Goal: Communication & Community: Ask a question

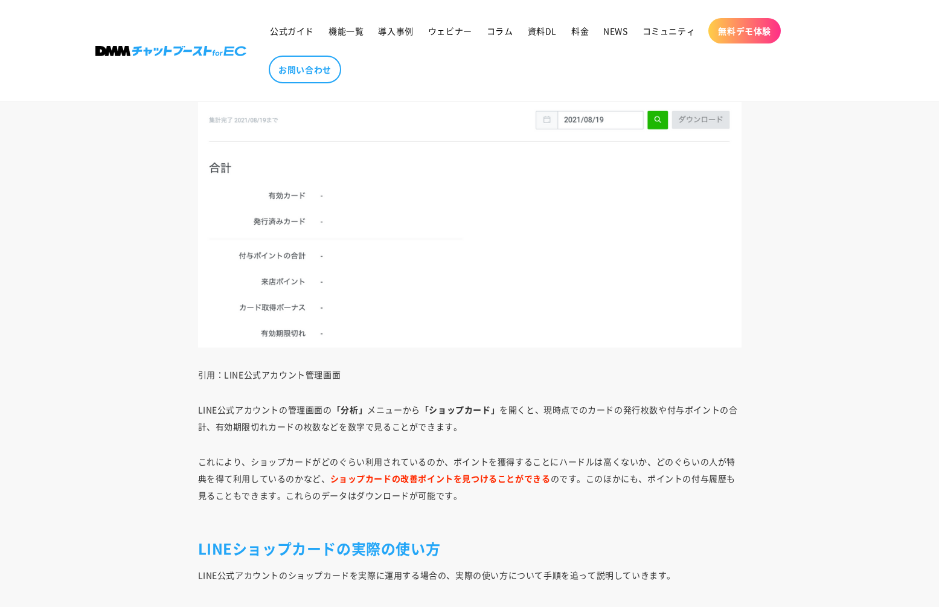
scroll to position [3100, 0]
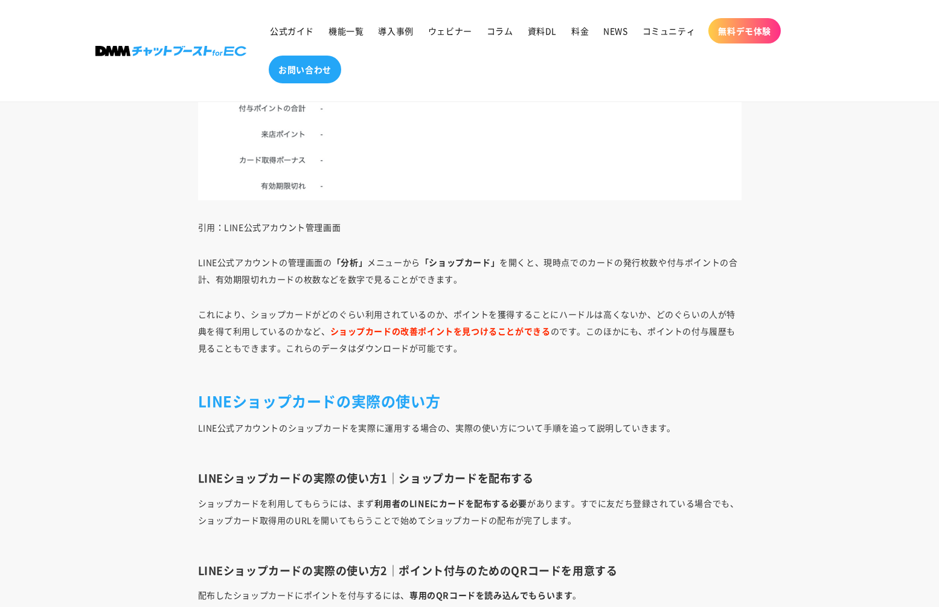
click at [321, 75] on link "お問い合わせ" at bounding box center [305, 70] width 72 height 28
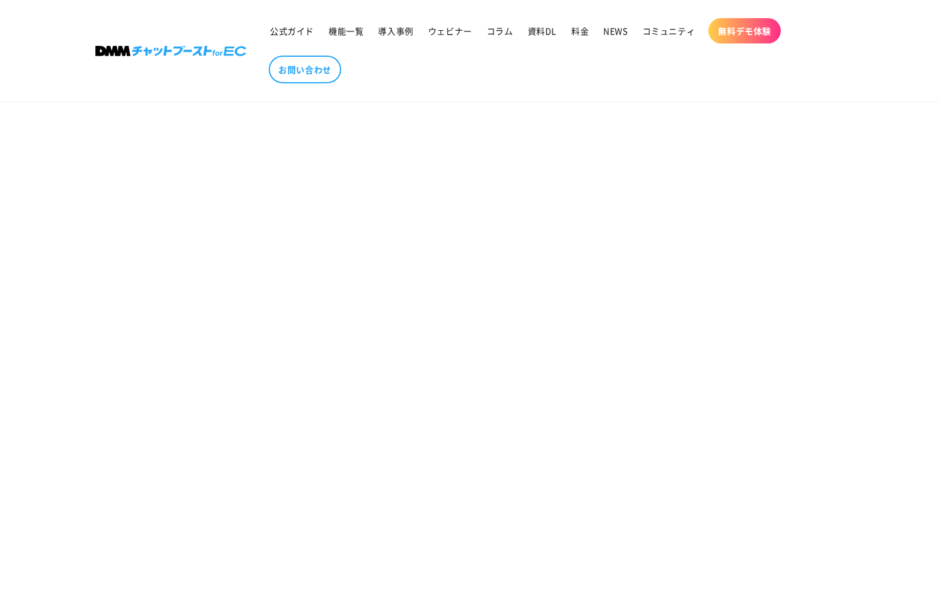
scroll to position [712, 0]
